Goal: Navigation & Orientation: Find specific page/section

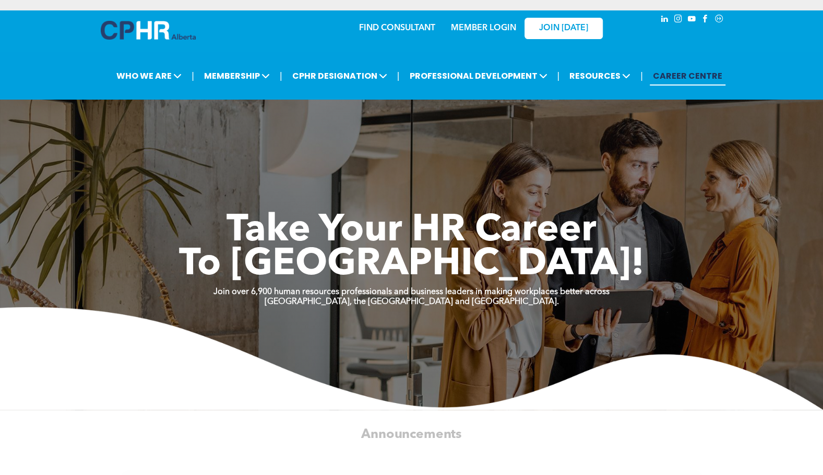
click at [470, 24] on link "MEMBER LOGIN" at bounding box center [483, 28] width 65 height 8
click at [481, 26] on link "MEMBER LOGIN" at bounding box center [483, 28] width 65 height 8
click at [486, 28] on link "MEMBER LOGIN" at bounding box center [483, 28] width 65 height 8
click at [472, 32] on link "MEMBER LOGIN" at bounding box center [483, 28] width 65 height 8
